Goal: Task Accomplishment & Management: Complete application form

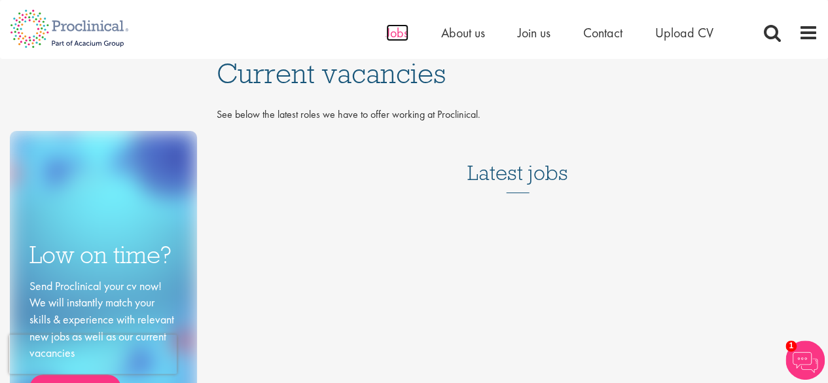
click at [400, 38] on span "Jobs" at bounding box center [397, 32] width 22 height 17
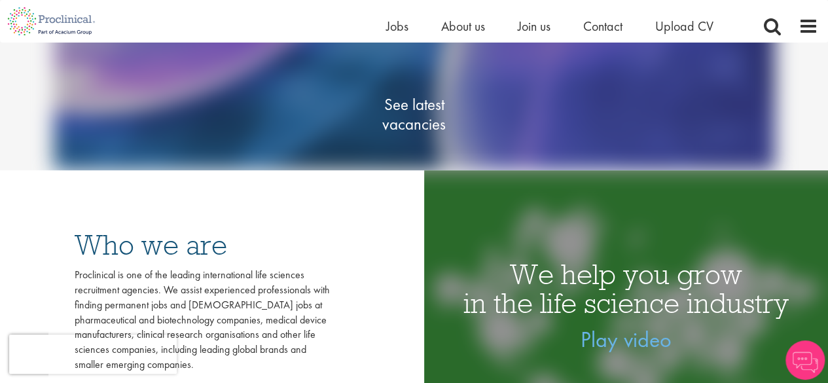
scroll to position [192, 0]
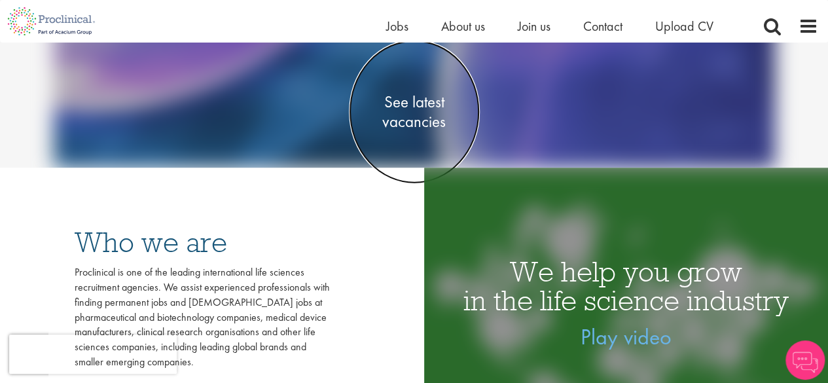
click at [424, 117] on span "See latest vacancies" at bounding box center [414, 111] width 131 height 39
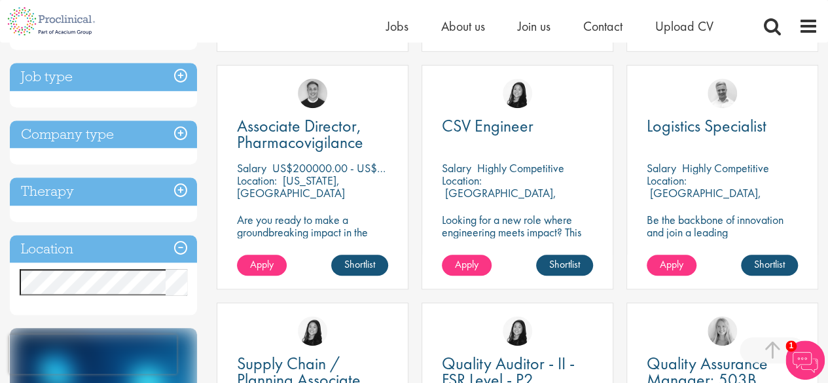
scroll to position [467, 0]
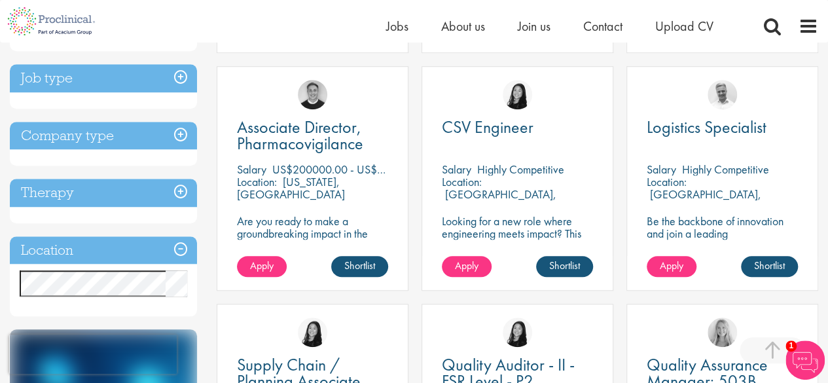
click at [297, 172] on p "US$200000.00 - US$250000.00 per annum" at bounding box center [376, 169] width 209 height 15
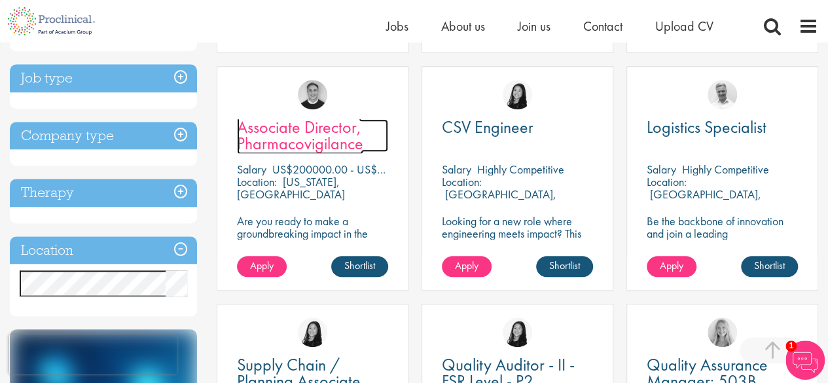
click at [312, 131] on span "Associate Director, Pharmacovigilance" at bounding box center [300, 135] width 126 height 39
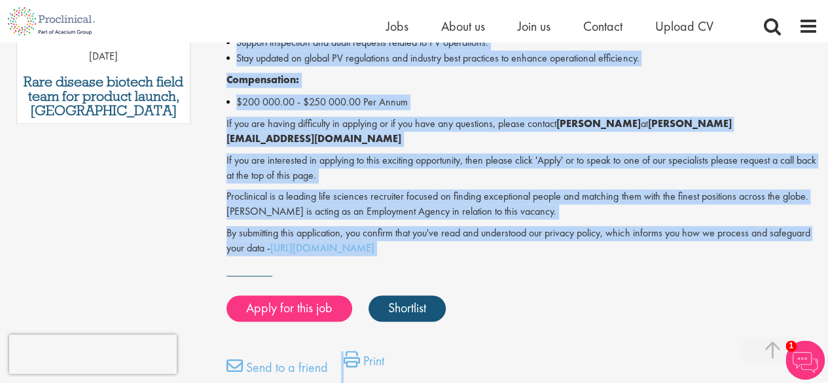
scroll to position [897, 0]
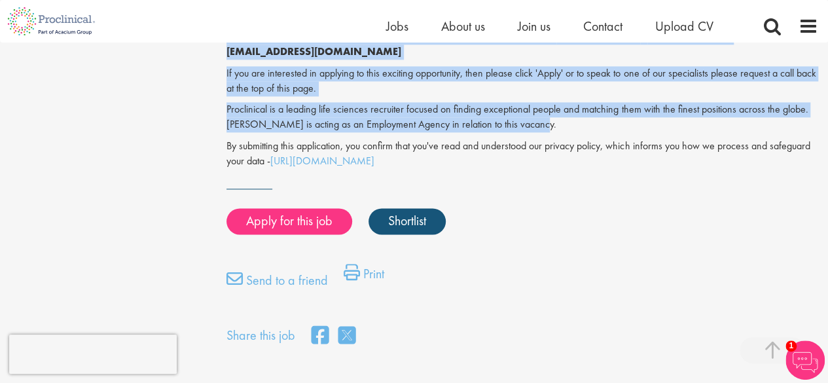
drag, startPoint x: 227, startPoint y: 74, endPoint x: 537, endPoint y: 105, distance: 311.8
copy div "Associate Director, Pharmacovigilance - Permanent - [US_STATE], [GEOGRAPHIC_DAT…"
